Goal: Information Seeking & Learning: Compare options

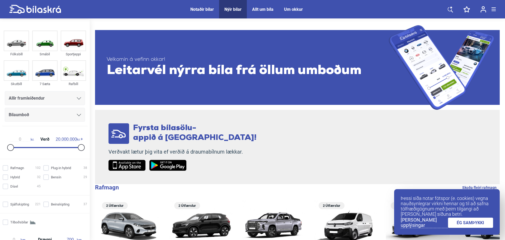
click at [464, 220] on link "ÉG SAMÞYKKI" at bounding box center [470, 223] width 45 height 10
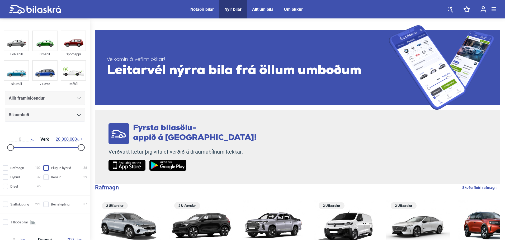
click at [45, 169] on input "Plug-in hybrid 38" at bounding box center [66, 169] width 44 height 6
checkbox input "true"
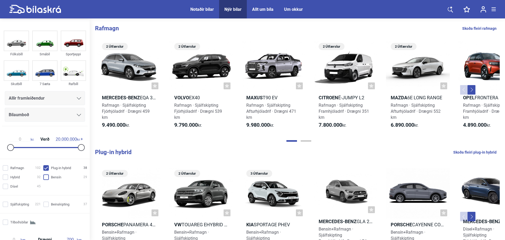
click at [45, 178] on input "Bensín 29" at bounding box center [66, 178] width 44 height 6
checkbox input "true"
click at [5, 187] on input "Dísel 45" at bounding box center [22, 187] width 38 height 6
checkbox input "true"
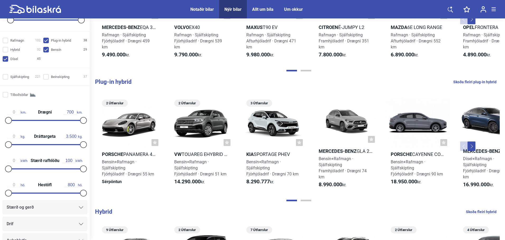
scroll to position [55, 0]
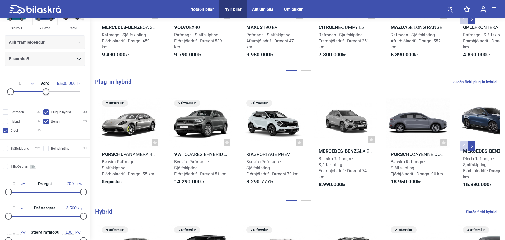
type input "5.000.000"
drag, startPoint x: 78, startPoint y: 91, endPoint x: 25, endPoint y: 92, distance: 52.3
click at [25, 92] on div at bounding box center [28, 91] width 7 height 7
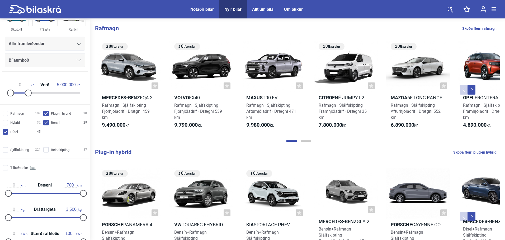
click at [48, 122] on input "Bensín 29" at bounding box center [66, 123] width 44 height 6
checkbox input "false"
click at [6, 131] on input "Dísel 45" at bounding box center [22, 133] width 38 height 6
checkbox input "false"
click at [488, 154] on link "Skoða fleiri plug-in hybrid" at bounding box center [474, 152] width 43 height 7
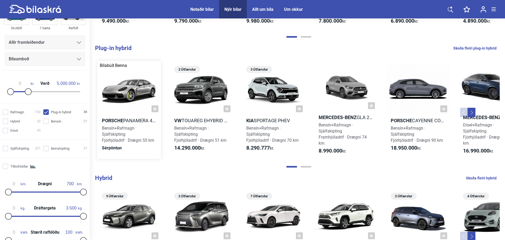
scroll to position [106, 0]
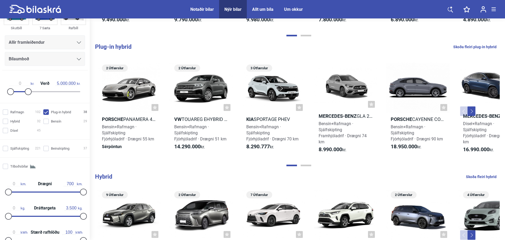
click at [472, 110] on button "Next" at bounding box center [471, 112] width 8 height 10
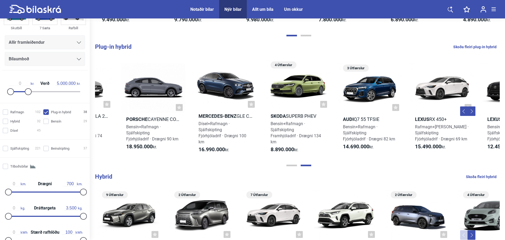
scroll to position [0, 310]
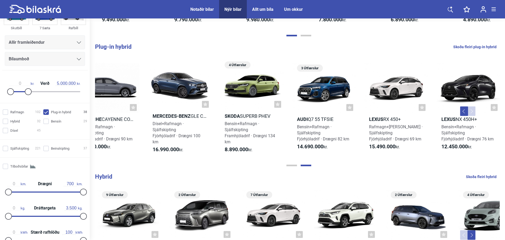
click at [472, 110] on button "Next" at bounding box center [471, 112] width 8 height 10
click at [45, 112] on input "Plug-in hybrid 38" at bounding box center [66, 113] width 44 height 6
checkbox input "false"
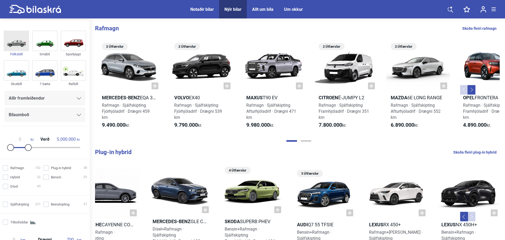
click at [14, 40] on img at bounding box center [16, 41] width 24 height 20
type input "20.000.000"
drag, startPoint x: 29, startPoint y: 146, endPoint x: 96, endPoint y: 146, distance: 67.0
click at [45, 169] on input "Plug-in hybrid 38" at bounding box center [66, 169] width 44 height 6
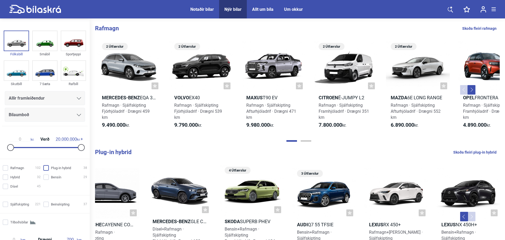
checkbox input "true"
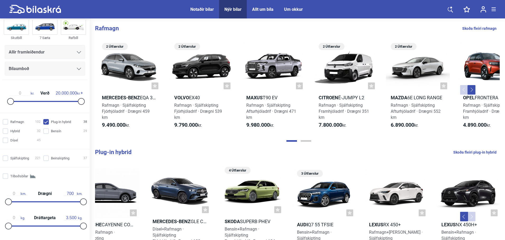
scroll to position [106, 0]
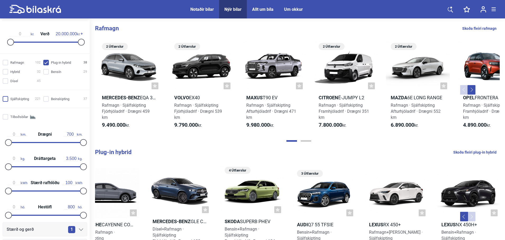
click at [7, 100] on input "Sjálfskipting 221" at bounding box center [22, 100] width 38 height 6
checkbox input "true"
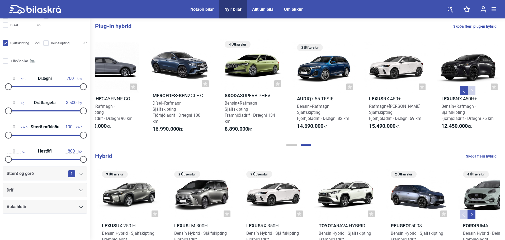
scroll to position [141, 0]
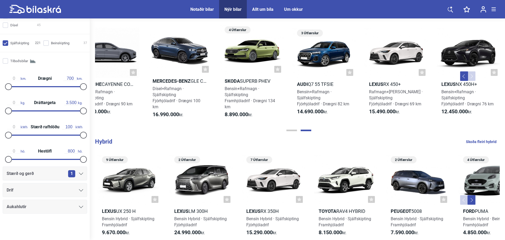
click at [32, 174] on span "Stærð og gerð" at bounding box center [20, 173] width 27 height 7
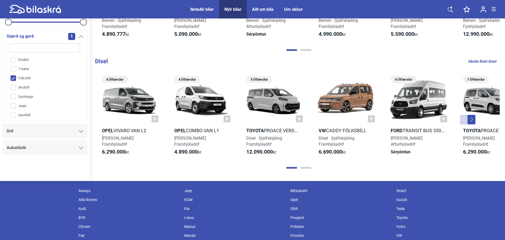
scroll to position [507, 0]
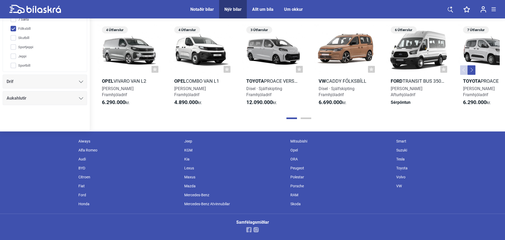
click at [404, 168] on div "Toyota" at bounding box center [447, 168] width 106 height 9
checkbox input "false"
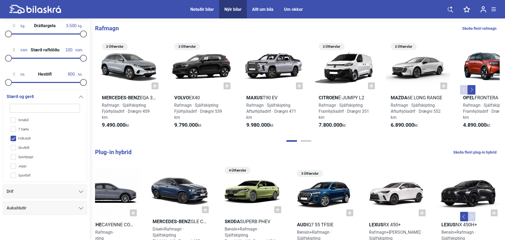
checkbox input "true"
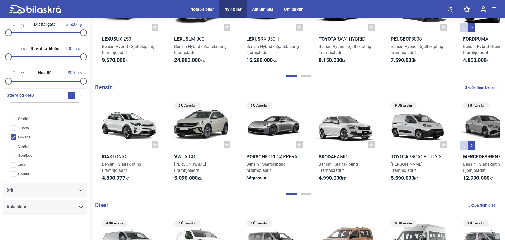
scroll to position [239, 0]
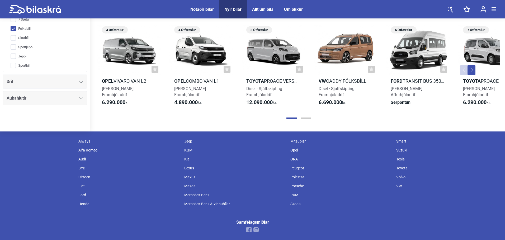
checkbox input "false"
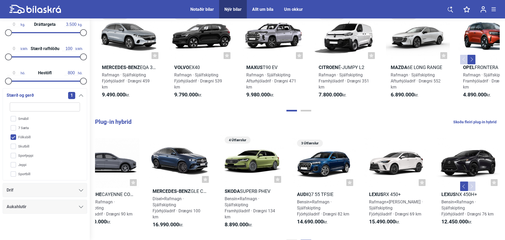
scroll to position [1, 0]
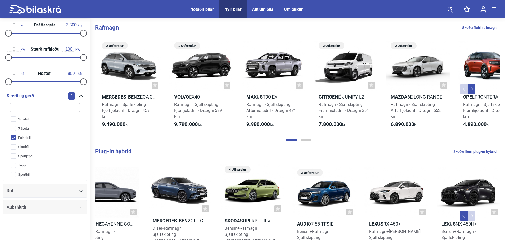
checkbox input "false"
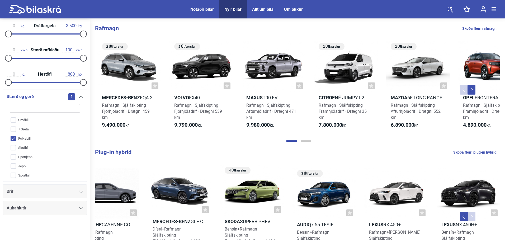
type input "5.000.000"
checkbox input "false"
checkbox input "true"
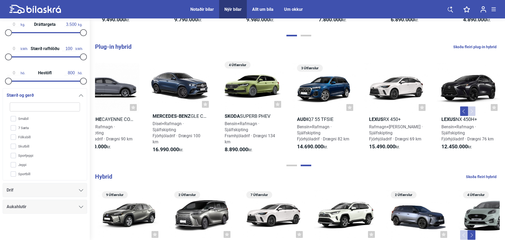
checkbox input "true"
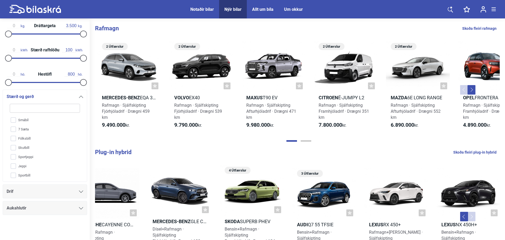
checkbox input "true"
type input "20.000.000"
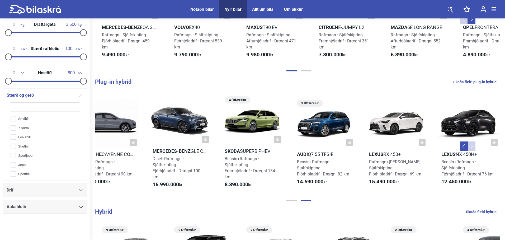
checkbox input "false"
